Goal: Navigation & Orientation: Find specific page/section

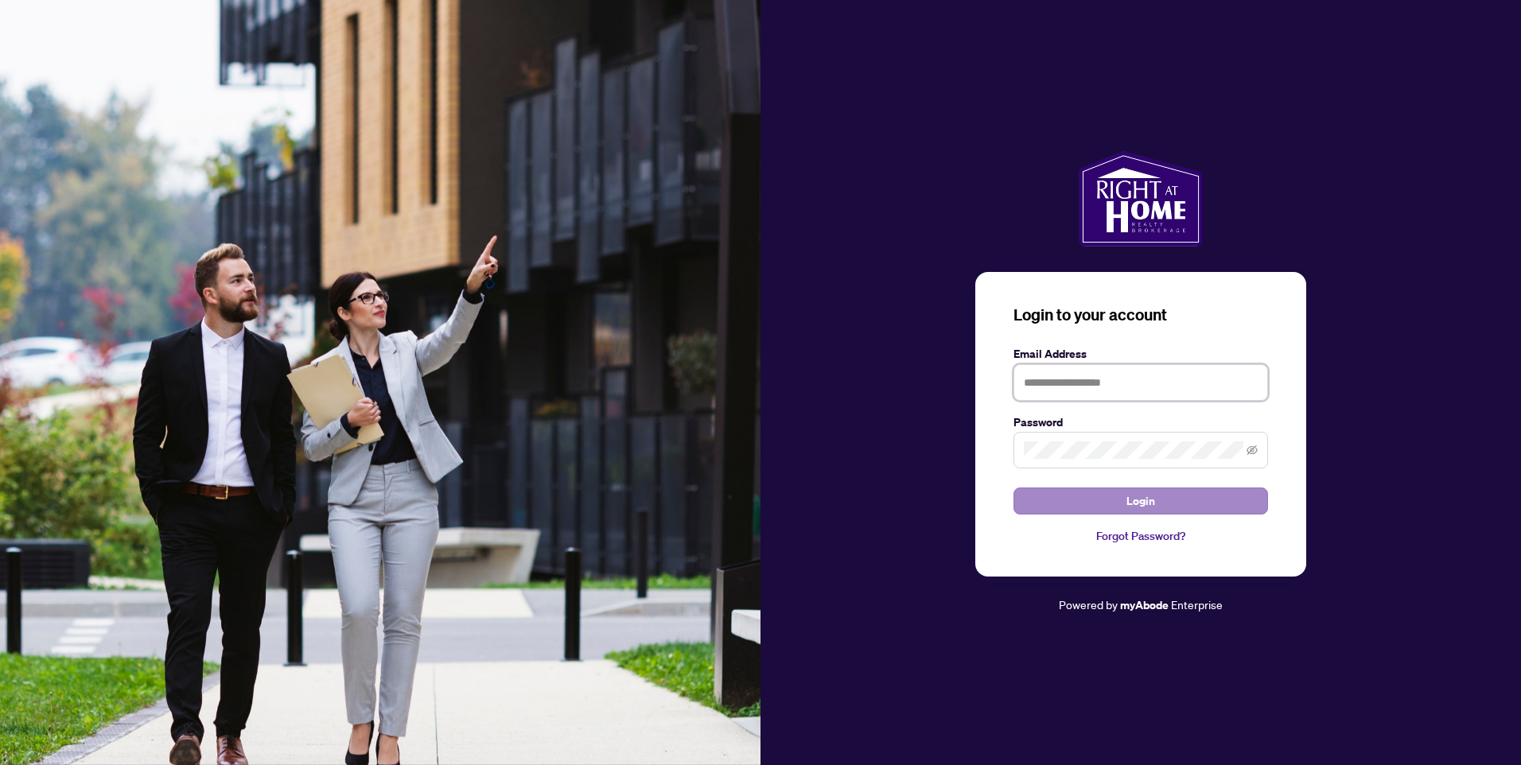
type input "**********"
click at [1139, 501] on span "Login" at bounding box center [1140, 500] width 29 height 25
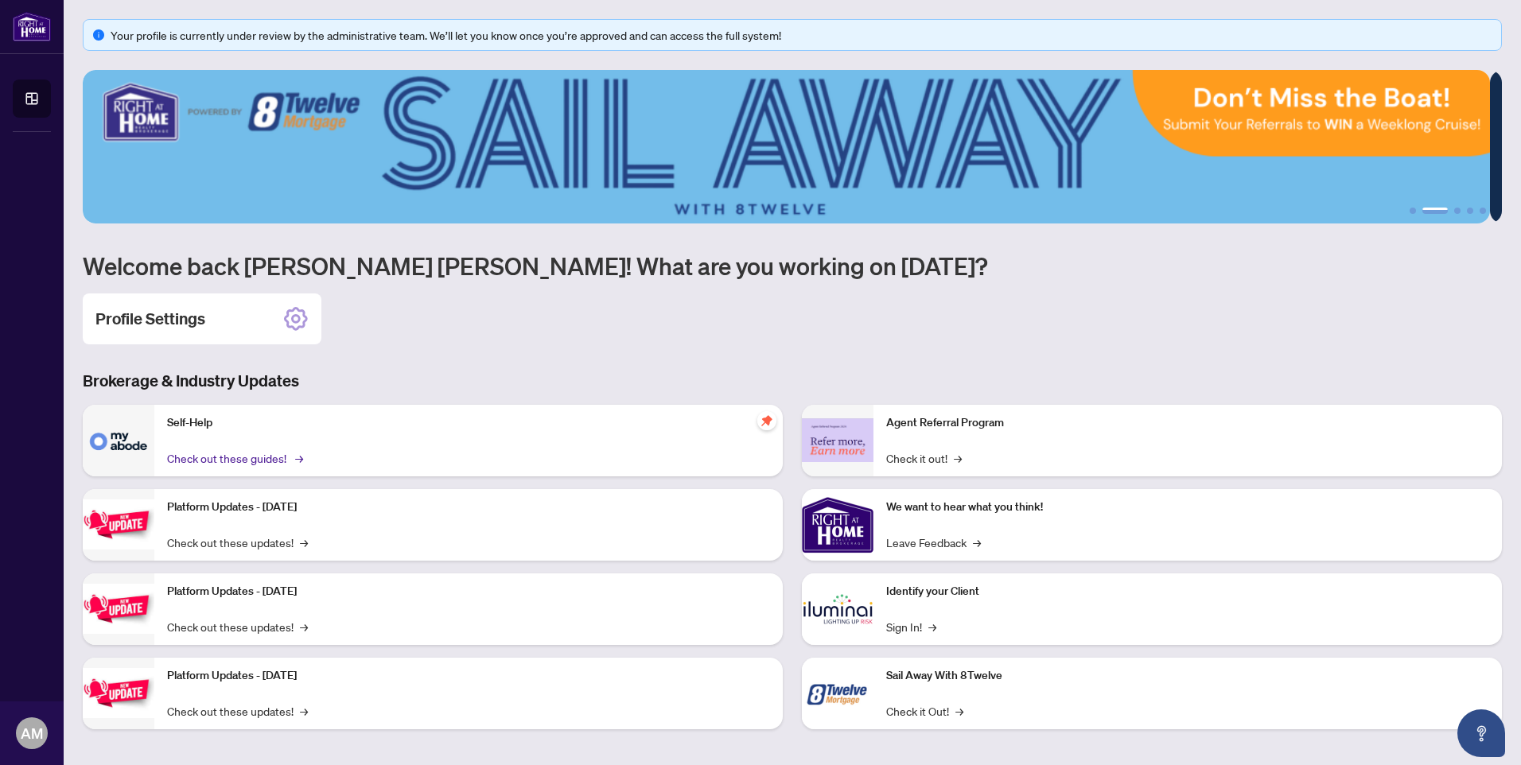
click at [206, 454] on link "Check out these guides! →" at bounding box center [234, 458] width 134 height 18
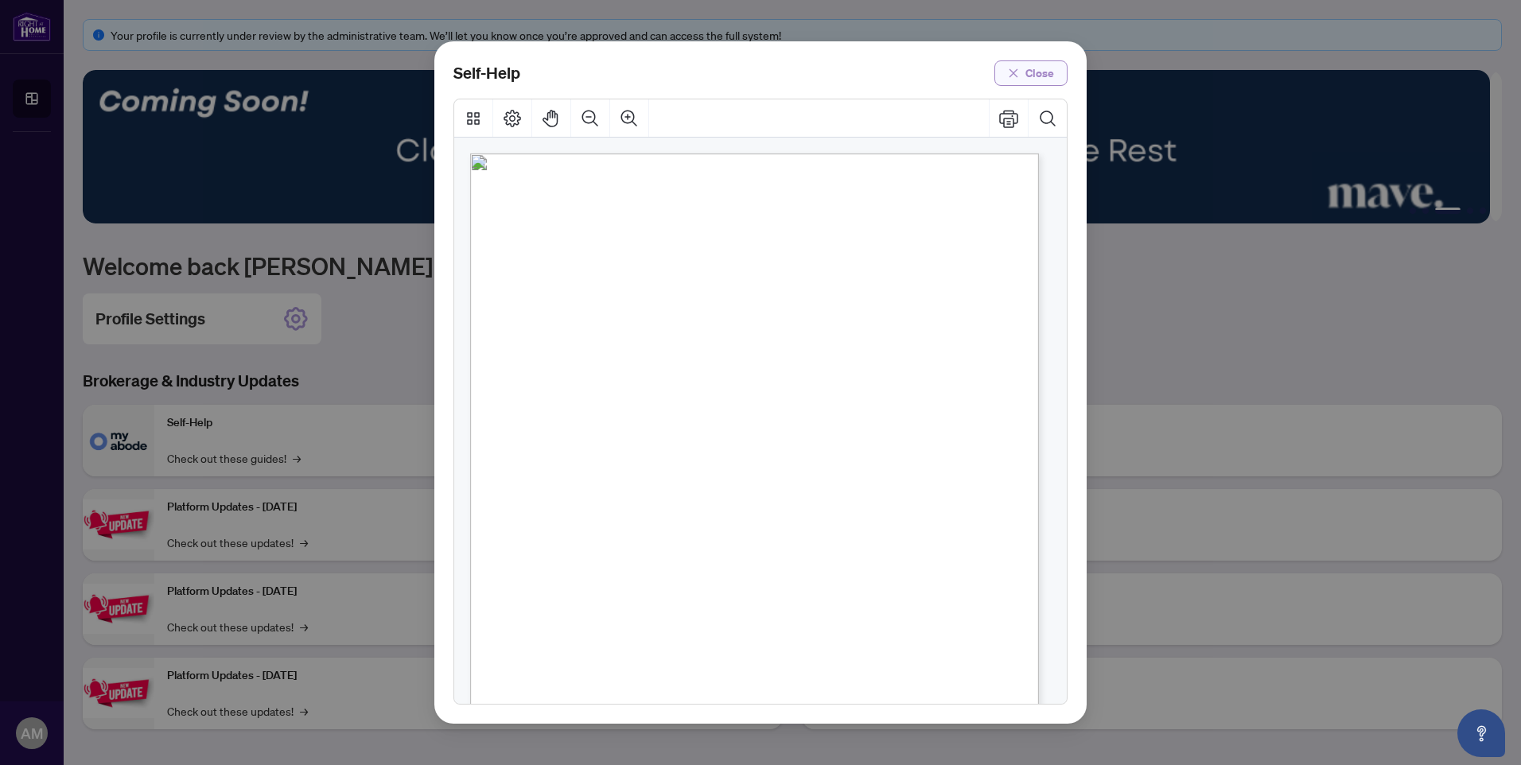
click at [1048, 68] on span "Close" at bounding box center [1039, 72] width 29 height 25
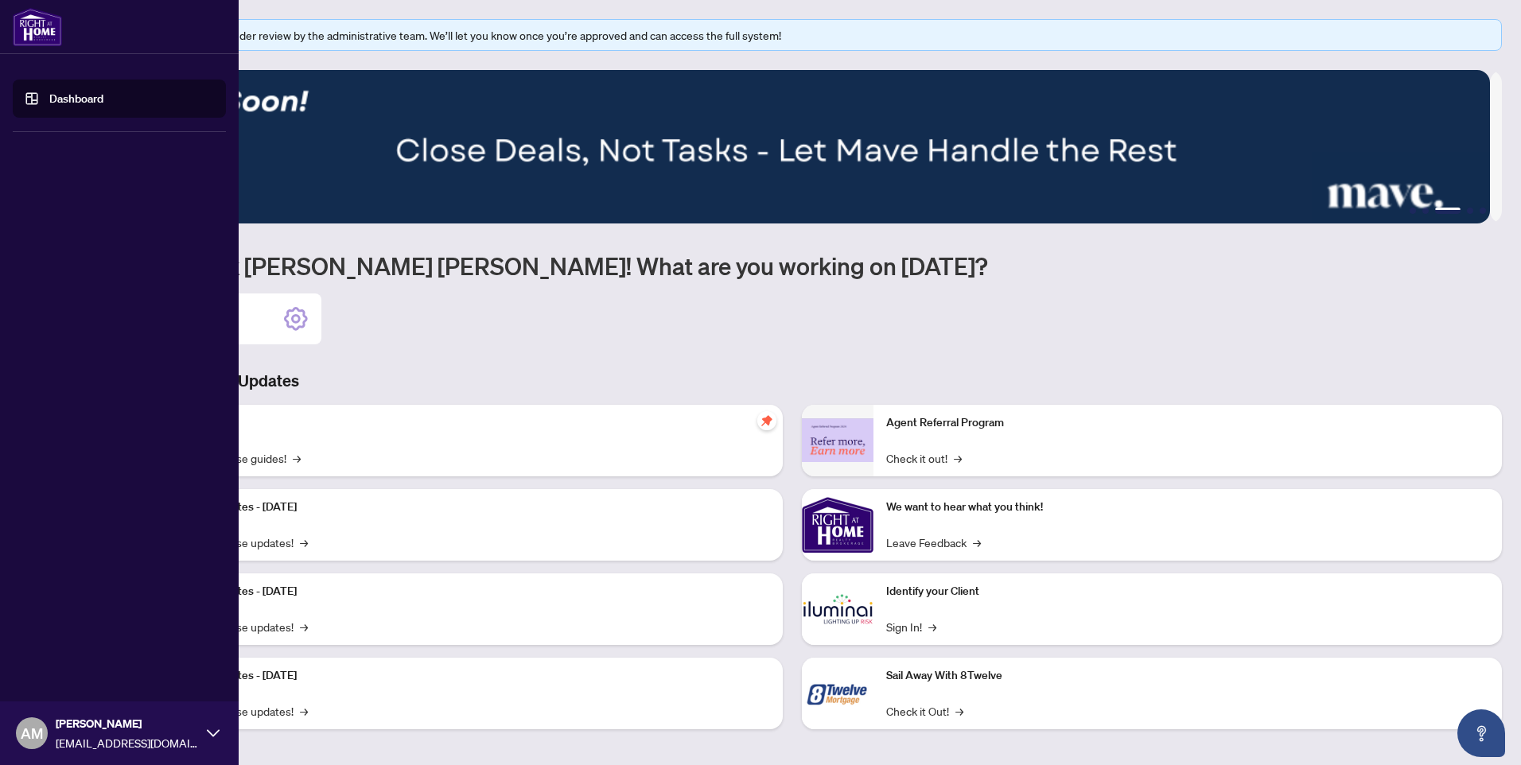
click at [68, 95] on link "Dashboard" at bounding box center [76, 98] width 54 height 14
click at [64, 95] on link "Dashboard" at bounding box center [76, 98] width 54 height 14
click at [45, 19] on img at bounding box center [37, 27] width 49 height 38
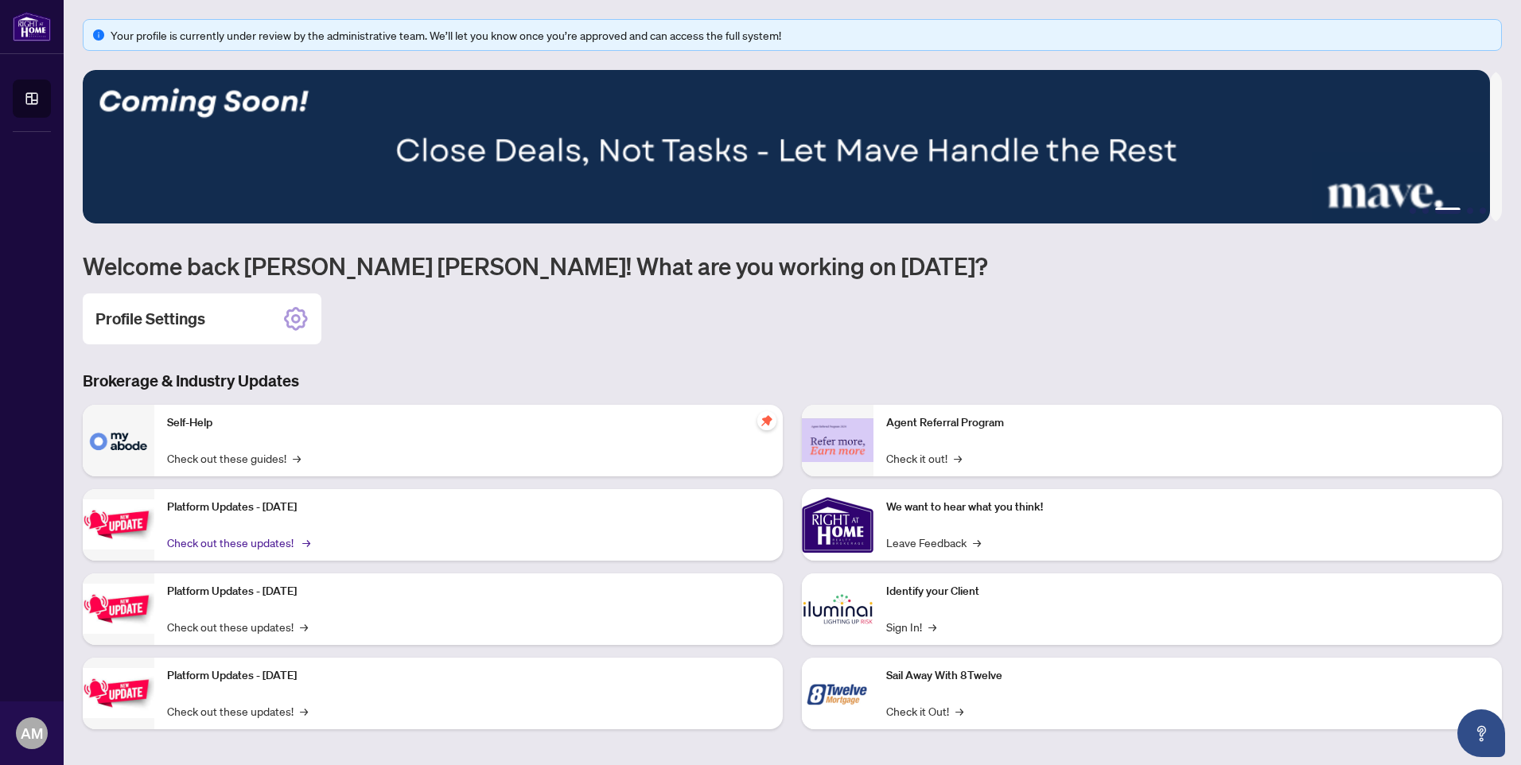
click at [209, 542] on link "Check out these updates! →" at bounding box center [237, 543] width 141 height 18
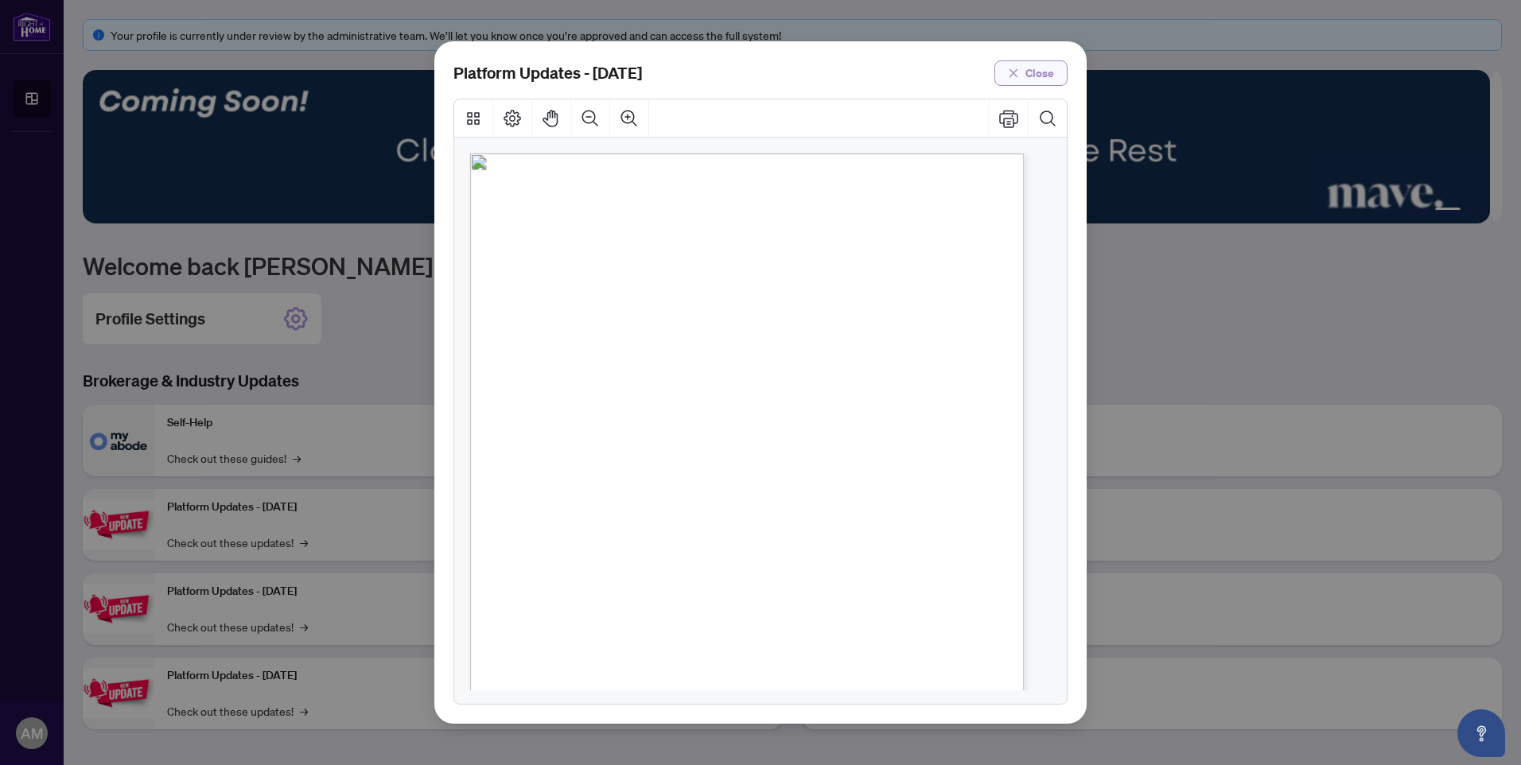
click at [1044, 71] on span "Close" at bounding box center [1039, 72] width 29 height 25
